Goal: Use online tool/utility: Utilize a website feature to perform a specific function

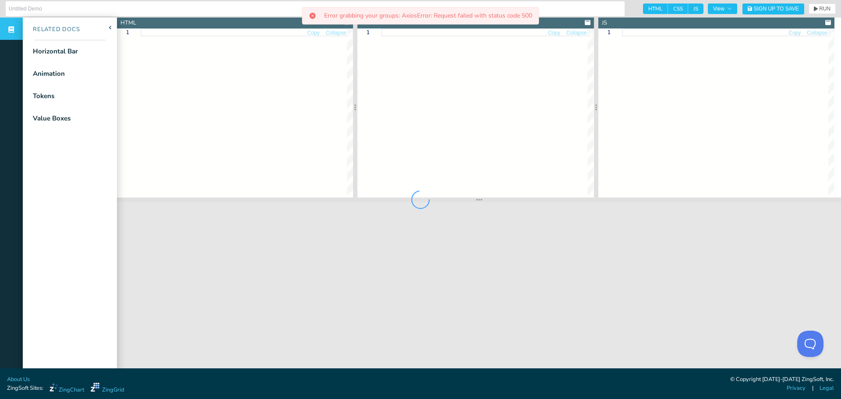
type input "Bar Chart Dashboard Widget"
type textarea "<!DOCTYPE html> <html> <head> <meta charset="utf-8"> <title>ZingSoft Demo</titl…"
type textarea ".chart--container { min-height: 530px; width: 100%; height: 100%; } .zc-ref { d…"
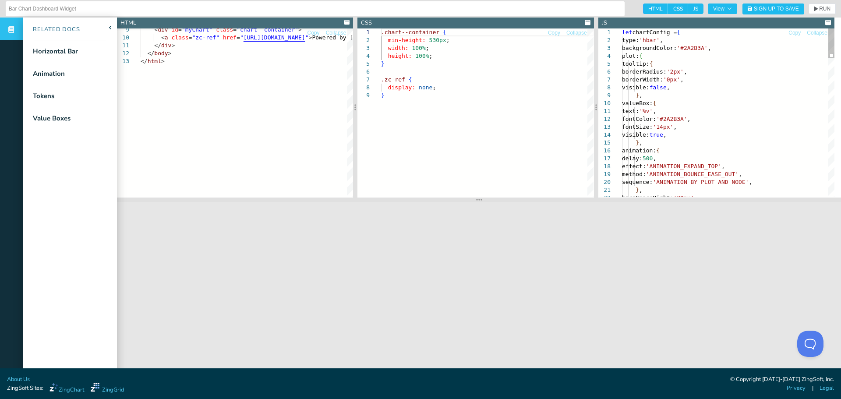
type textarea "let chartConfig = { type: 'hbar', backgroundColor: '#2A2B3A', plot: { tooltip: …"
